Goal: Manage account settings

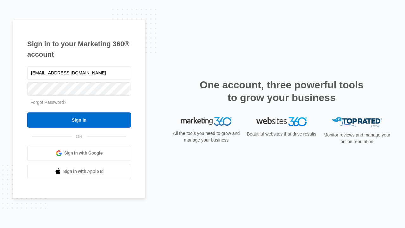
type input "dankie614@gmail.com"
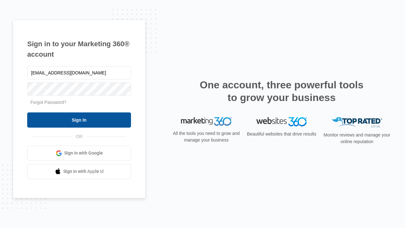
click at [79, 120] on input "Sign In" at bounding box center [79, 119] width 104 height 15
